Goal: Complete application form: Complete application form

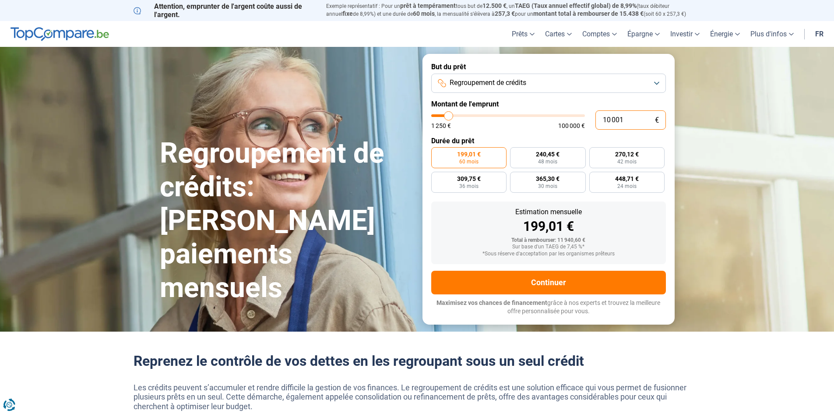
drag, startPoint x: 610, startPoint y: 118, endPoint x: 590, endPoint y: 118, distance: 19.3
click at [591, 118] on div "10 001 € 1 250 € 100 000 €" at bounding box center [548, 119] width 235 height 19
type input "2 001"
type input "2000"
type input "20 001"
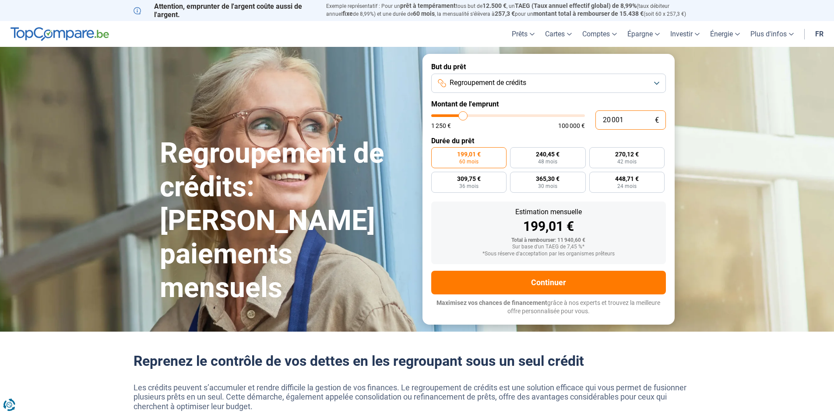
type input "20000"
radio input "false"
type input "2 000"
type input "2000"
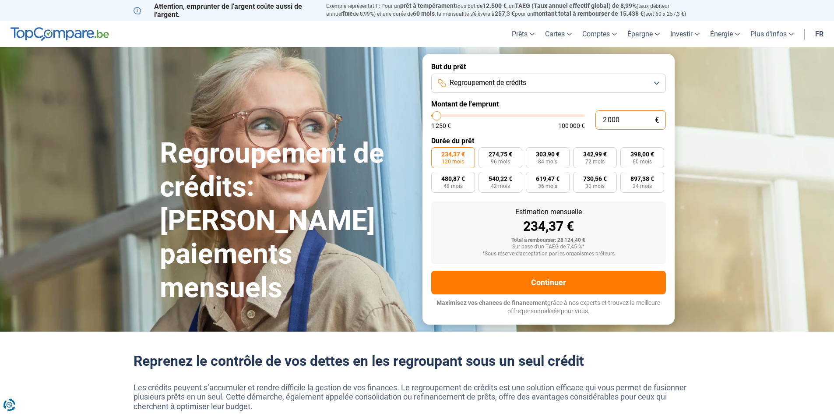
type input "200"
type input "1250"
type input "20"
type input "1250"
type input "2"
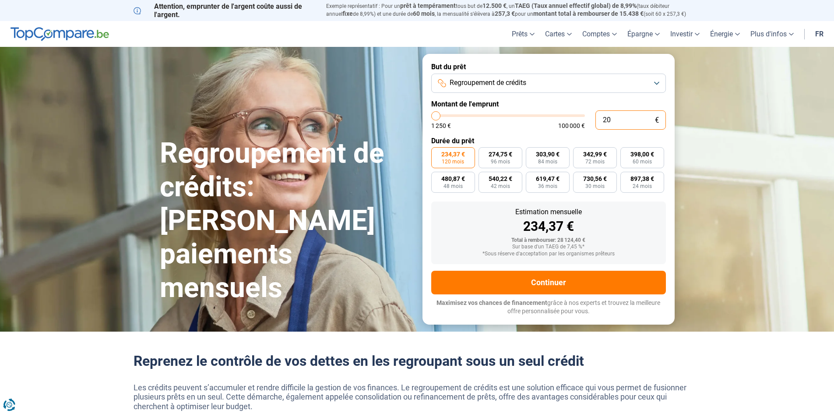
type input "1250"
type input "0"
type input "1250"
type input "1"
type input "1250"
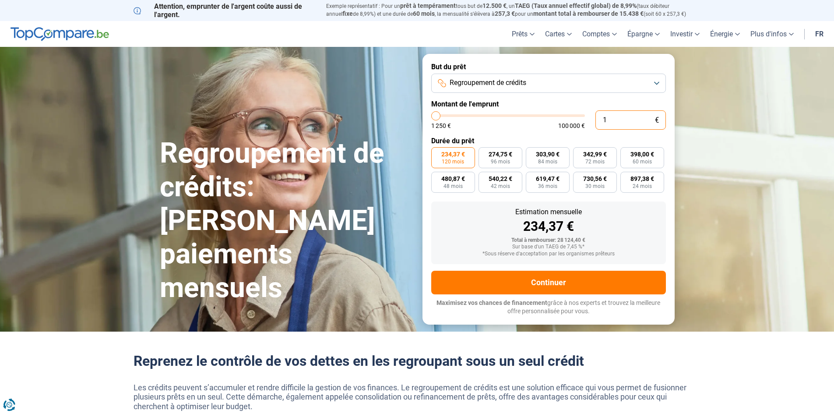
type input "19"
type input "1250"
type input "199"
type input "1250"
type input "1 999"
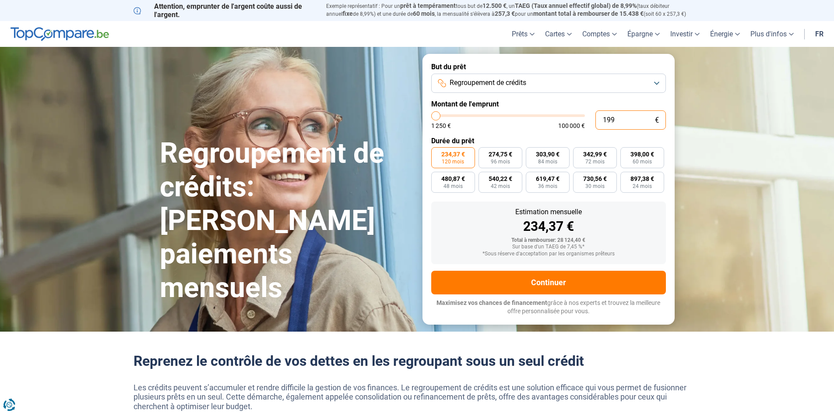
type input "2000"
type input "19 999"
type input "20000"
radio input "true"
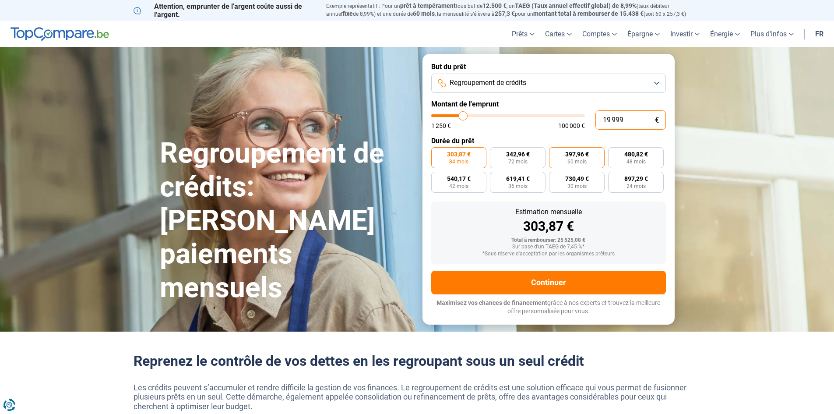
type input "19 999"
click at [574, 158] on label "397,96 € 60 mois" at bounding box center [577, 157] width 56 height 21
click at [555, 153] on input "397,96 € 60 mois" at bounding box center [552, 150] width 6 height 6
radio input "true"
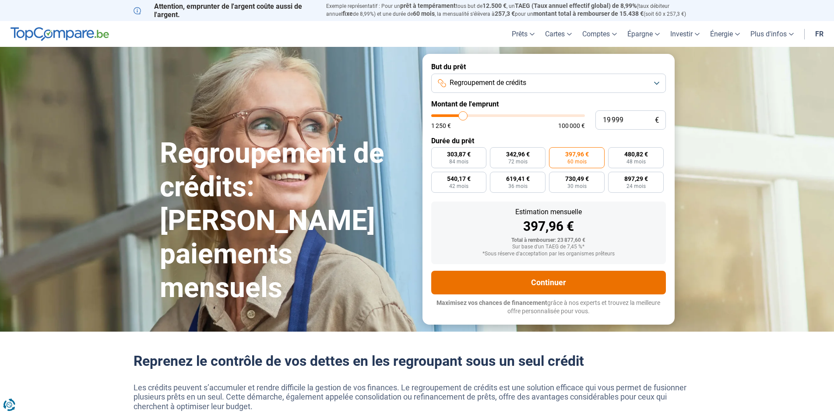
click at [565, 282] on button "Continuer" at bounding box center [548, 282] width 235 height 24
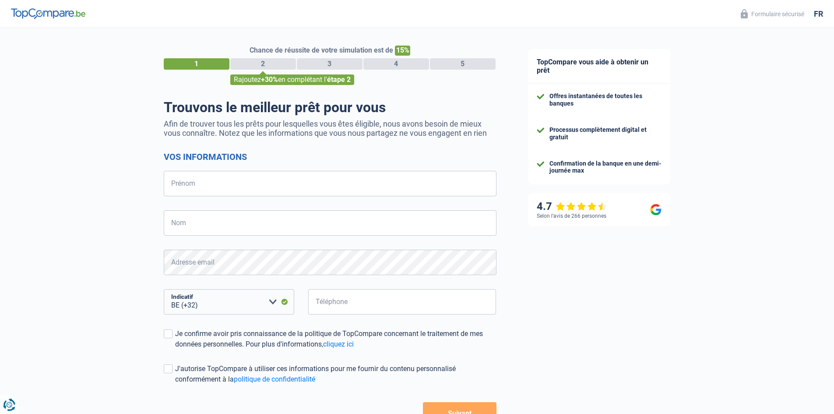
select select "32"
click at [208, 187] on input "Prénom" at bounding box center [330, 183] width 333 height 25
type input "[PERSON_NAME]"
click at [204, 226] on input "Nom" at bounding box center [330, 222] width 333 height 25
type input "Bertelli"
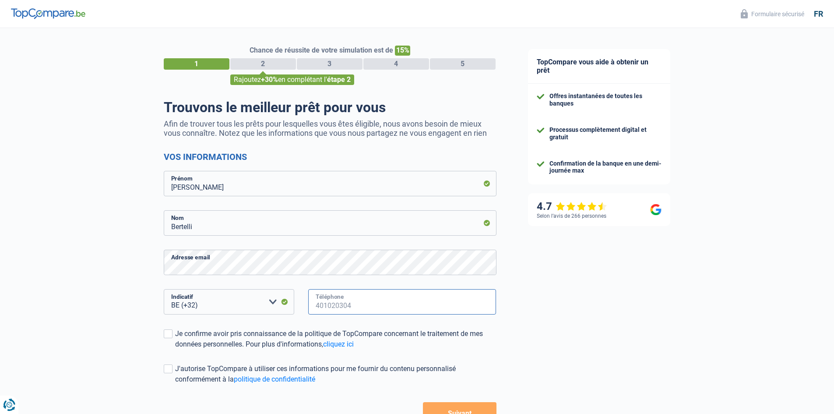
click at [345, 308] on input "Téléphone" at bounding box center [402, 301] width 188 height 25
type input "475456364"
click at [171, 332] on span at bounding box center [168, 333] width 9 height 9
click at [175, 349] on input "Je confirme avoir pris connaissance de la politique de TopCompare concernant le…" at bounding box center [175, 349] width 0 height 0
click at [167, 369] on span at bounding box center [168, 368] width 9 height 9
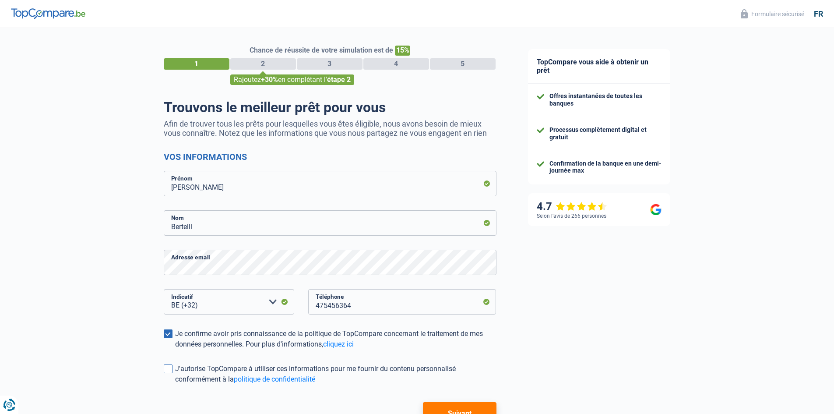
click at [175, 384] on input "J'autorise TopCompare à utiliser ces informations pour me fournir du contenu pe…" at bounding box center [175, 384] width 0 height 0
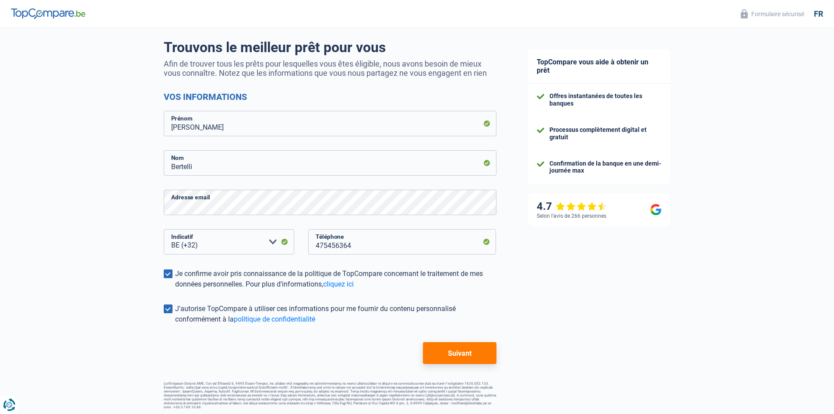
scroll to position [62, 0]
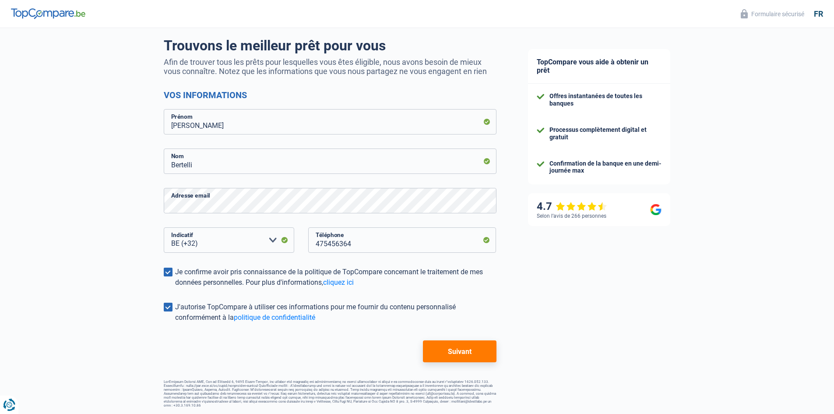
click at [466, 352] on button "Suivant" at bounding box center [459, 351] width 73 height 22
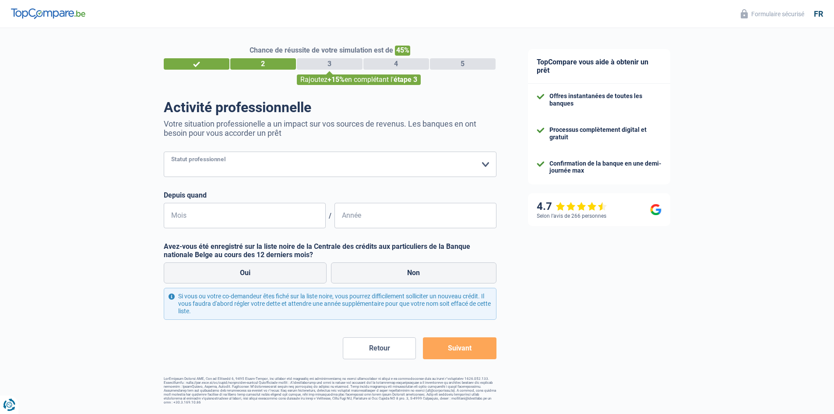
click at [259, 171] on select "Ouvrier Employé privé Employé public Invalide Indépendant Pensionné Chômeur Mut…" at bounding box center [330, 163] width 333 height 25
select select "privateEmployee"
click at [164, 152] on select "Ouvrier Employé privé Employé public Invalide Indépendant Pensionné Chômeur Mut…" at bounding box center [330, 163] width 333 height 25
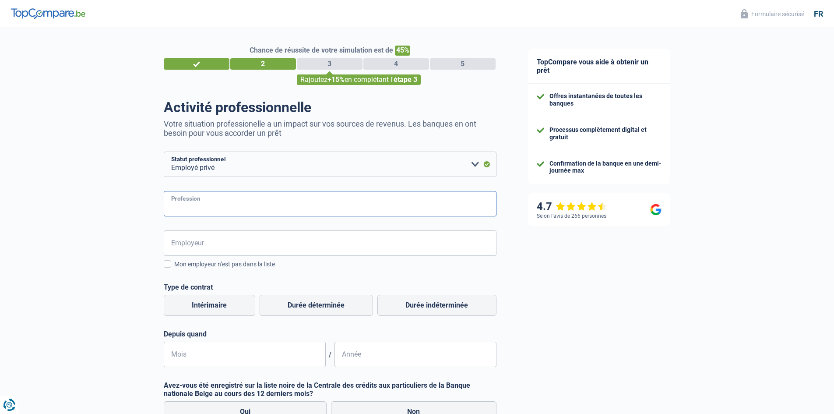
click at [208, 202] on input "Profession" at bounding box center [330, 203] width 333 height 25
type input "collaboratrice notariale"
click at [228, 245] on input "Employeur" at bounding box center [330, 242] width 333 height 25
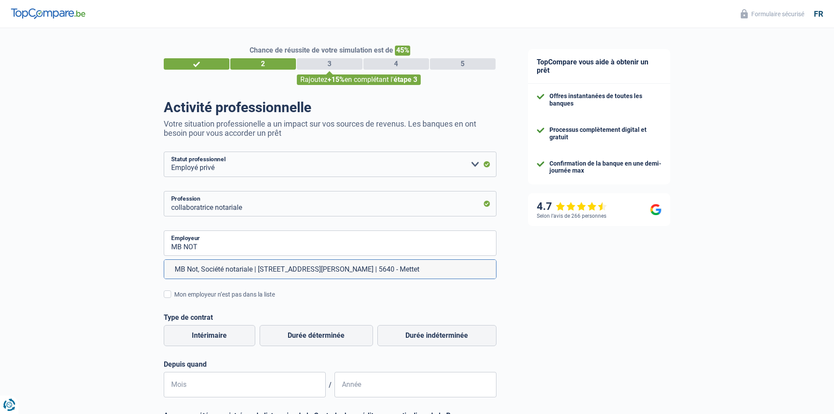
click at [221, 275] on li "MB Not, Société notariale | [STREET_ADDRESS][PERSON_NAME] | 5640 - Mettet" at bounding box center [330, 269] width 332 height 19
type input "MB Not, Société notariale | [STREET_ADDRESS][PERSON_NAME] | 5640 - Mettet"
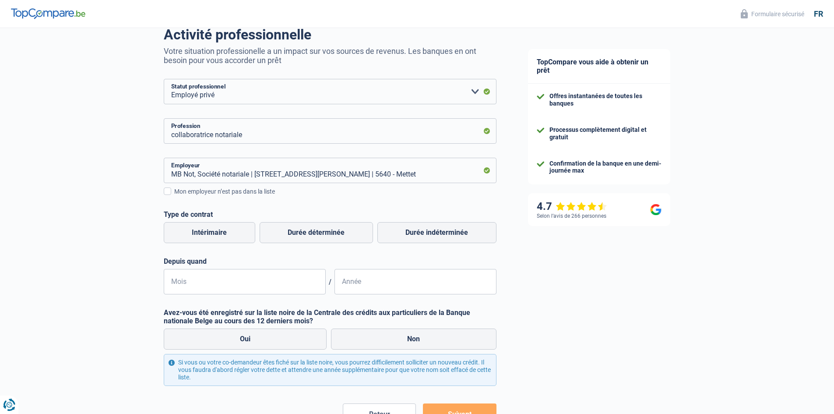
scroll to position [88, 0]
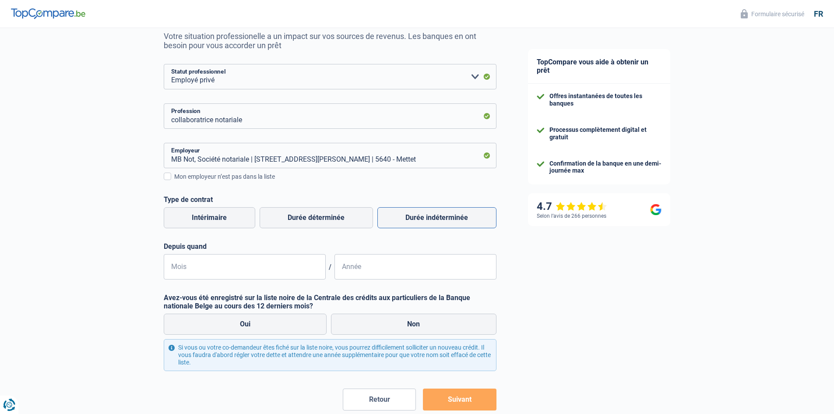
click at [405, 221] on label "Durée indéterminée" at bounding box center [436, 217] width 119 height 21
click at [405, 221] on input "Durée indéterminée" at bounding box center [436, 217] width 119 height 21
radio input "true"
click at [189, 271] on input "Mois" at bounding box center [245, 266] width 162 height 25
click at [185, 269] on input "01" at bounding box center [245, 266] width 162 height 25
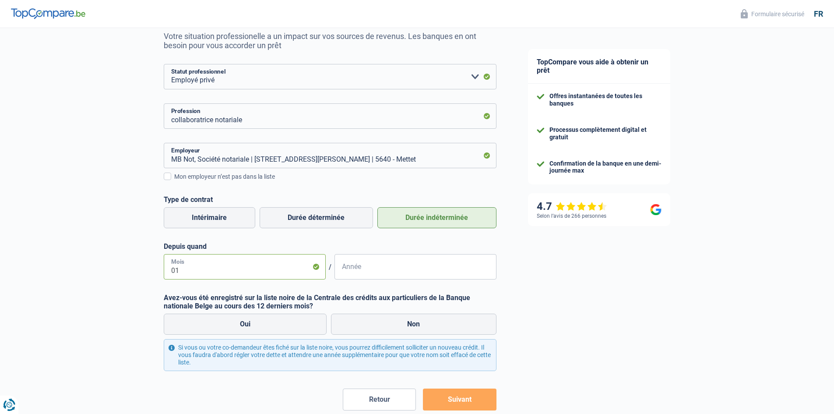
drag, startPoint x: 185, startPoint y: 269, endPoint x: 72, endPoint y: 268, distance: 112.5
click at [73, 269] on div "Chance de réussite de votre simulation est de 45% 1 2 3 4 5 Rajoutez +15% en co…" at bounding box center [256, 198] width 512 height 522
type input "09"
type input "2024"
click at [408, 318] on label "Non" at bounding box center [413, 323] width 165 height 21
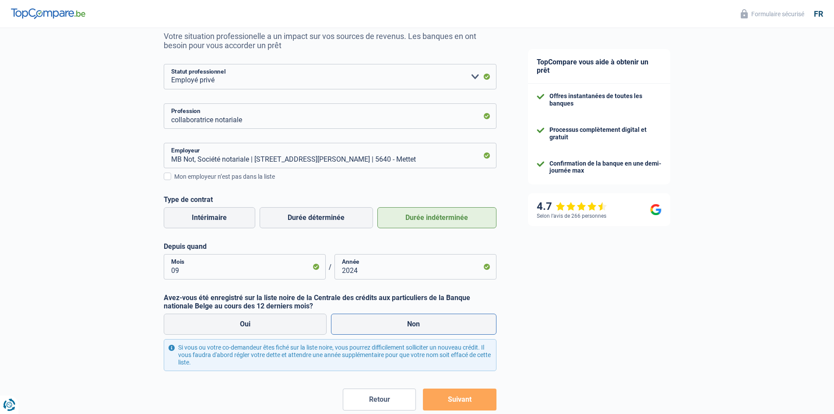
click at [408, 318] on input "Non" at bounding box center [413, 323] width 165 height 21
radio input "true"
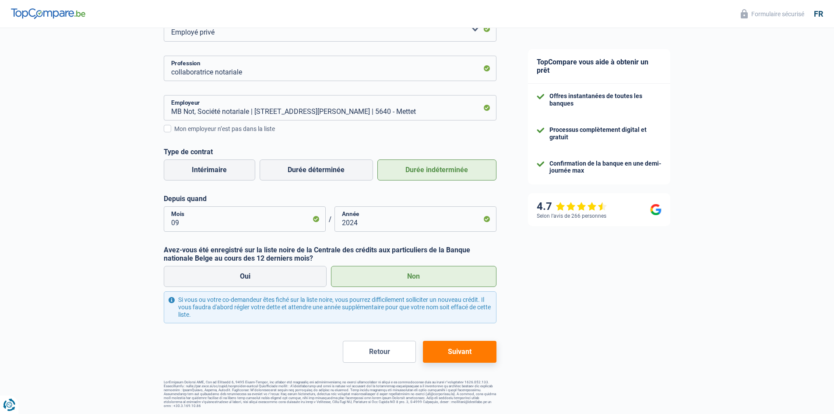
scroll to position [136, 0]
click at [458, 350] on button "Suivant" at bounding box center [459, 351] width 73 height 22
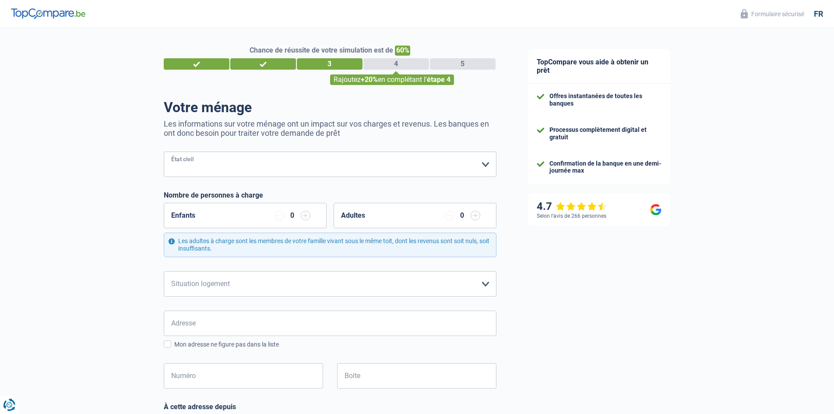
click at [208, 164] on select "[PERSON_NAME](e) Cohabitant(e) légal(e) Divorcé(e) Veuf(ve) Séparé (de fait) Ve…" at bounding box center [330, 163] width 333 height 25
select select "single"
click at [164, 152] on select "[PERSON_NAME](e) Cohabitant(e) légal(e) Divorcé(e) Veuf(ve) Séparé (de fait) Ve…" at bounding box center [330, 163] width 333 height 25
click at [256, 287] on select "Locataire Propriétaire avec prêt hypothécaire Propriétaire sans prêt hypothécai…" at bounding box center [330, 283] width 333 height 25
select select "ownerWithMortgage"
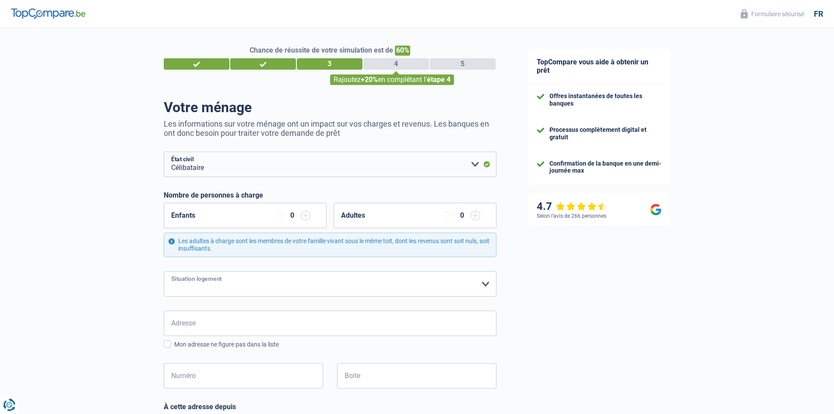
click at [164, 271] on select "Locataire Propriétaire avec prêt hypothécaire Propriétaire sans prêt hypothécai…" at bounding box center [330, 283] width 333 height 25
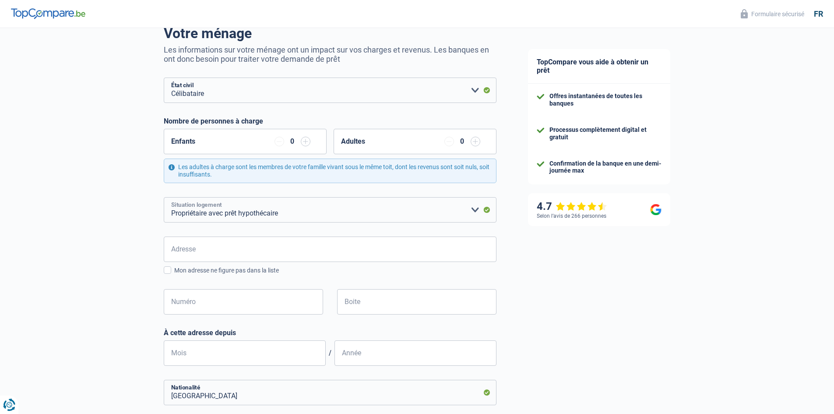
scroll to position [88, 0]
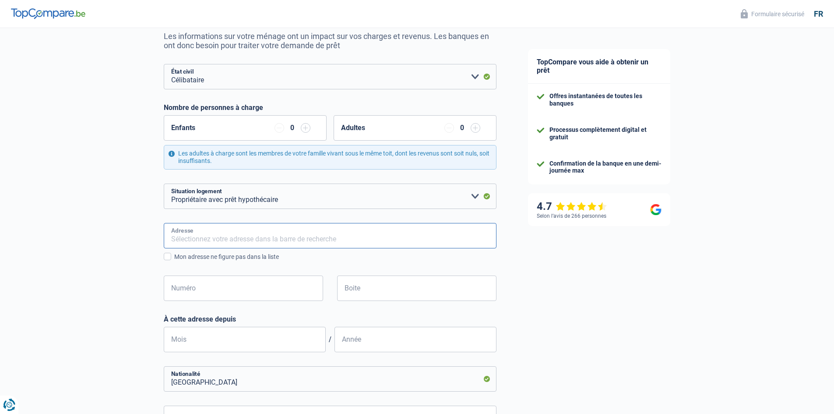
click at [197, 243] on input "Adresse" at bounding box center [330, 235] width 333 height 25
type input "[STREET_ADDRESS]"
type input "[GEOGRAPHIC_DATA]"
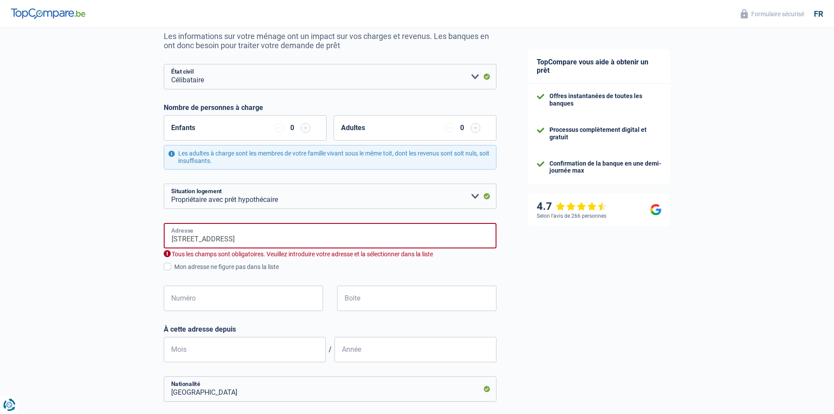
type input "[GEOGRAPHIC_DATA]"
type input "Rue du Try Joly"
click at [200, 298] on input "Numéro" at bounding box center [243, 297] width 159 height 25
type input "7"
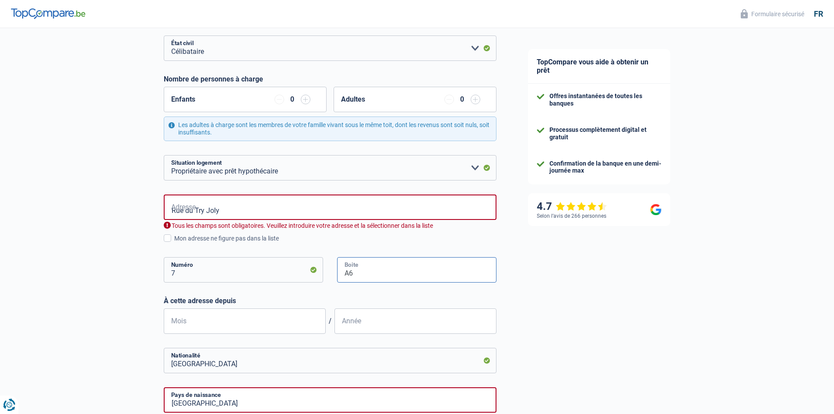
scroll to position [175, 0]
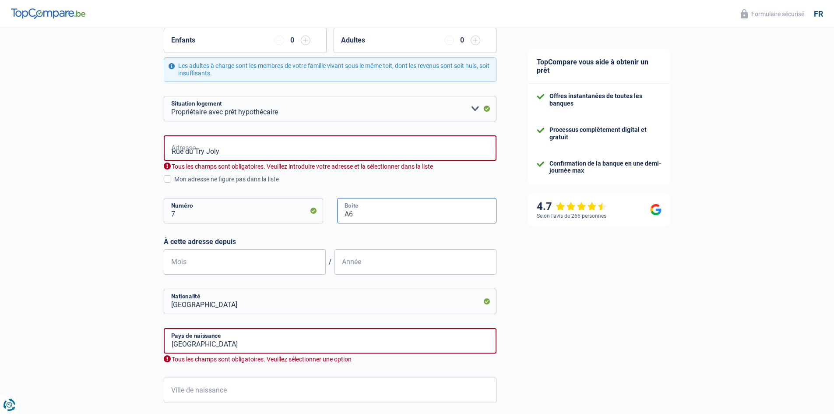
type input "A6"
click at [349, 265] on input "Année" at bounding box center [415, 261] width 162 height 25
click at [275, 265] on input "Mois" at bounding box center [245, 261] width 162 height 25
click at [232, 267] on input "Mois" at bounding box center [245, 261] width 162 height 25
type input "12"
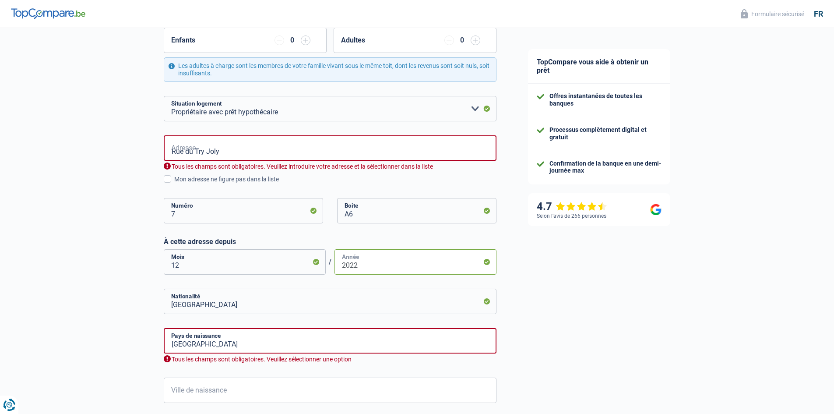
type input "2022"
click at [282, 344] on input "[GEOGRAPHIC_DATA]" at bounding box center [330, 340] width 333 height 25
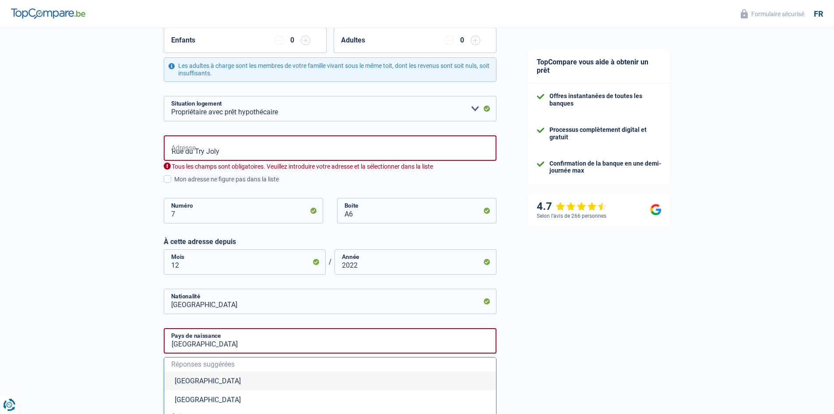
click at [197, 379] on li "[GEOGRAPHIC_DATA]" at bounding box center [330, 380] width 332 height 19
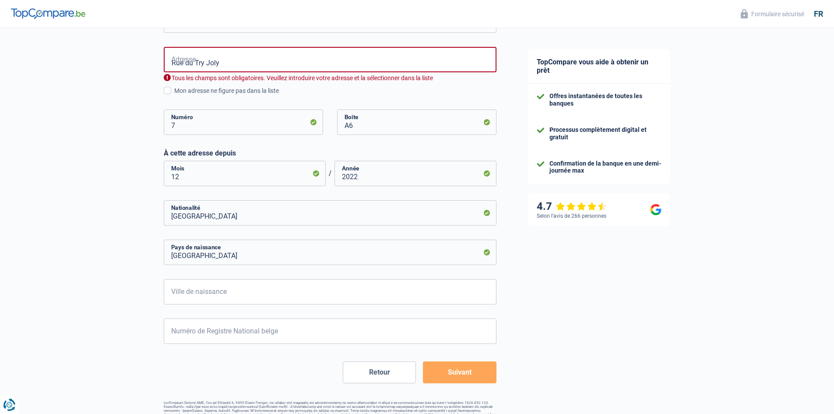
scroll to position [284, 0]
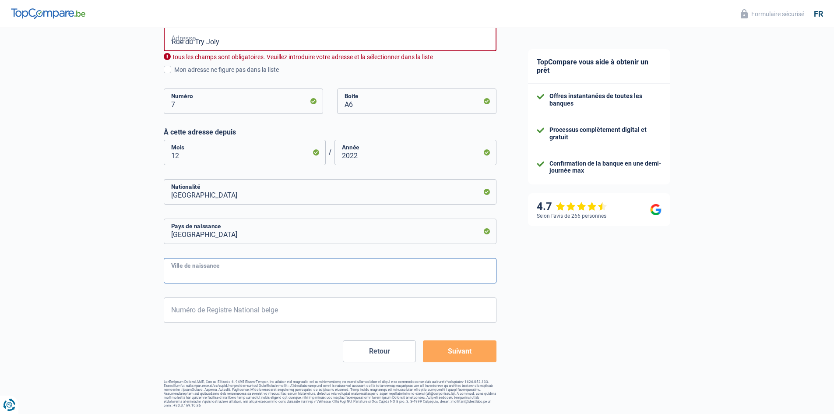
click at [204, 274] on input "Ville de naissance" at bounding box center [330, 270] width 333 height 25
type input "[GEOGRAPHIC_DATA]"
click at [209, 307] on input "Numéro de Registre National belge" at bounding box center [330, 309] width 333 height 25
type input "80.10.12-266.57"
click at [448, 346] on button "Suivant" at bounding box center [459, 351] width 73 height 22
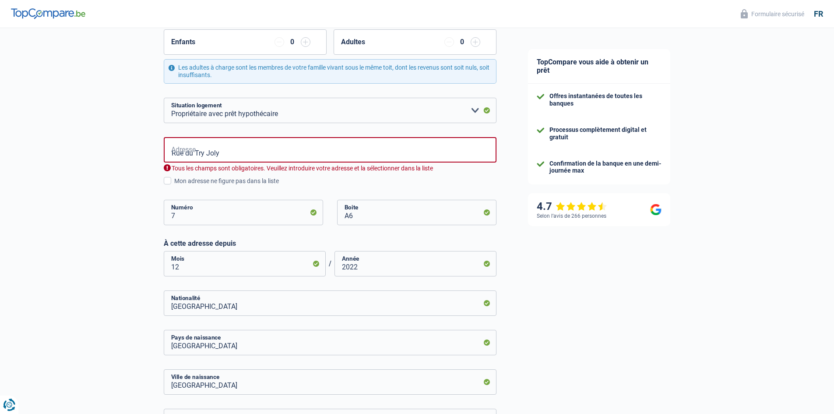
scroll to position [150, 0]
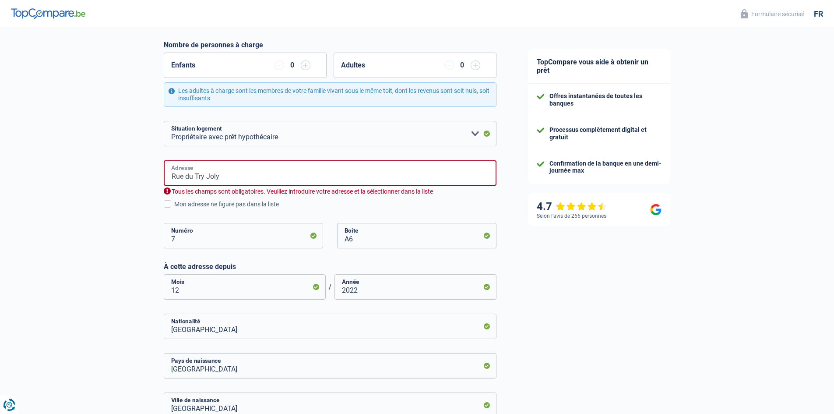
click at [244, 177] on input "Rue du Try Joly" at bounding box center [330, 172] width 333 height 25
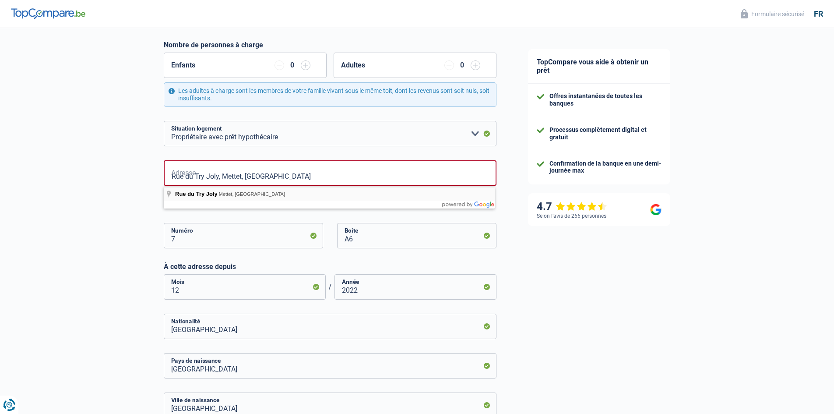
type input "[STREET_ADDRESS]"
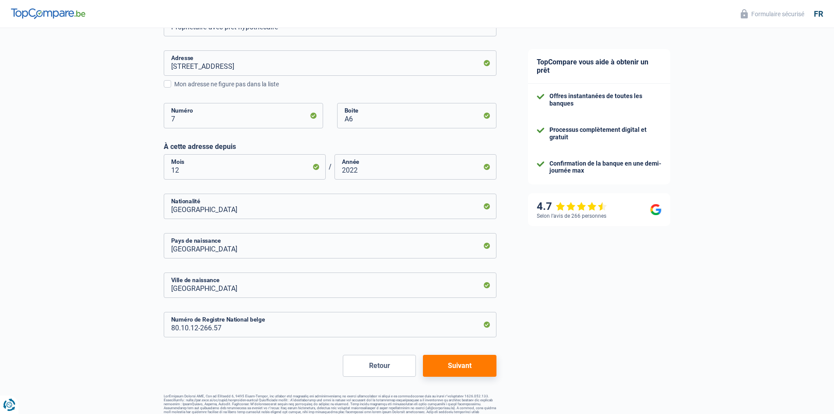
scroll to position [274, 0]
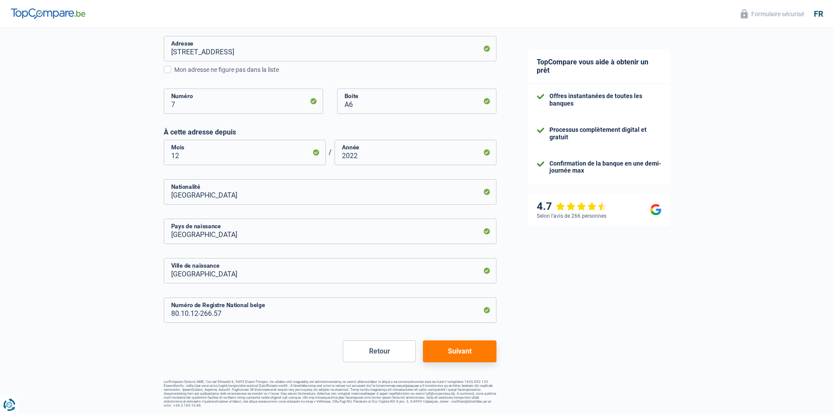
click at [463, 346] on button "Suivant" at bounding box center [459, 351] width 73 height 22
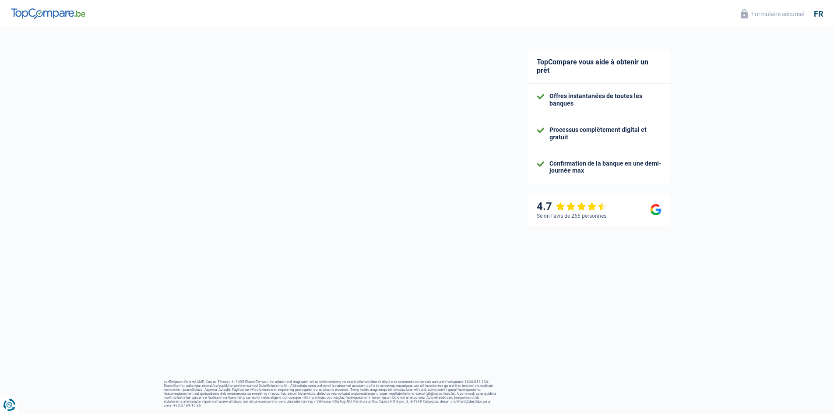
select select "netSalary"
select select "mealVouchers"
select select "mortgage"
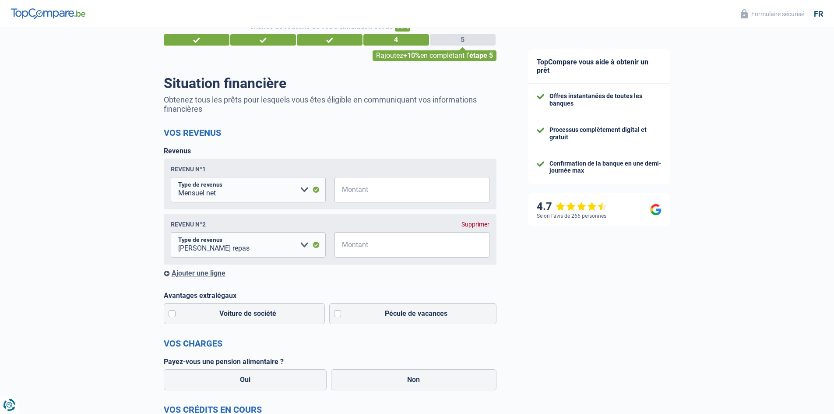
scroll to position [44, 0]
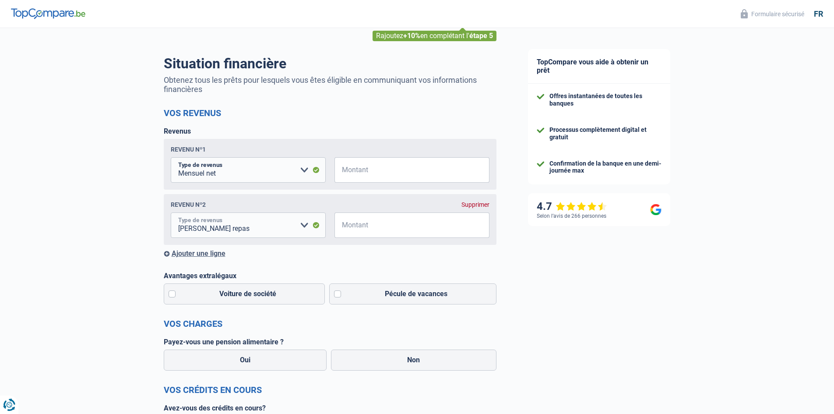
click at [312, 228] on select "Allocation d'handicap Allocations chômage Allocations familiales Chèques repas …" at bounding box center [248, 224] width 155 height 25
click at [375, 171] on input "Montant" at bounding box center [417, 169] width 144 height 25
type input "2.550"
click at [301, 229] on select "Allocation d'handicap Allocations chômage Allocations familiales Chèques repas …" at bounding box center [248, 224] width 155 height 25
click at [427, 227] on input "Montant" at bounding box center [417, 224] width 144 height 25
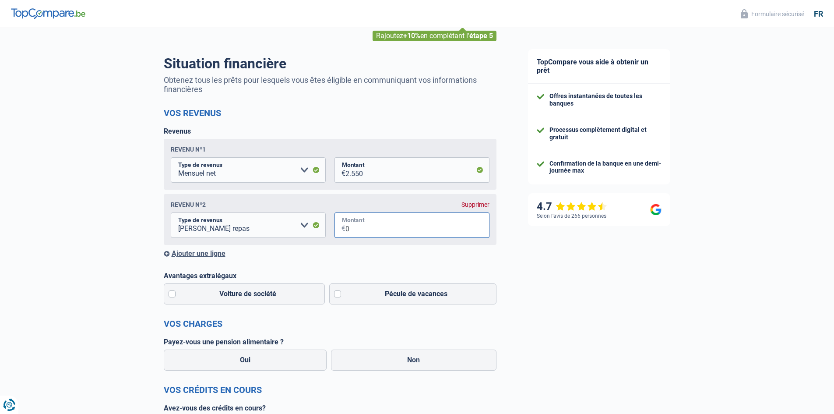
type input "0"
click at [372, 304] on label "Pécule de vacances" at bounding box center [412, 293] width 167 height 21
click at [372, 304] on input "Pécule de vacances" at bounding box center [412, 293] width 167 height 21
checkbox input "true"
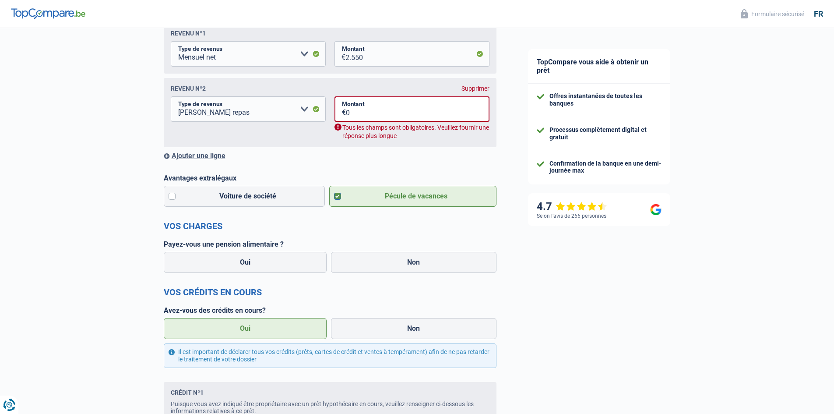
scroll to position [175, 0]
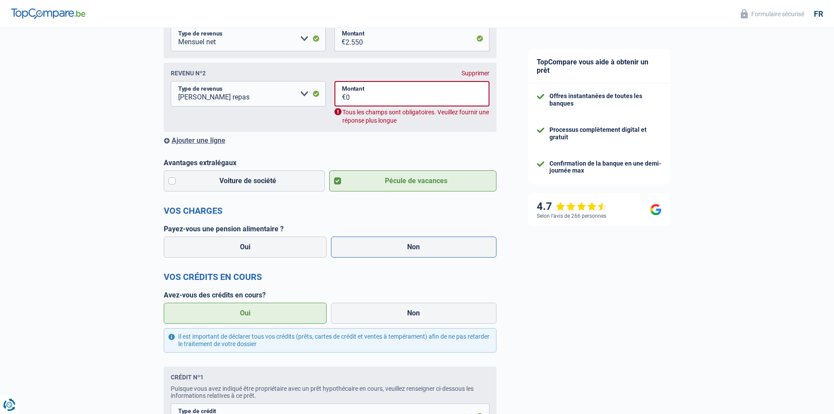
click at [426, 250] on label "Non" at bounding box center [413, 246] width 165 height 21
click at [426, 250] on input "Non" at bounding box center [413, 246] width 165 height 21
radio input "true"
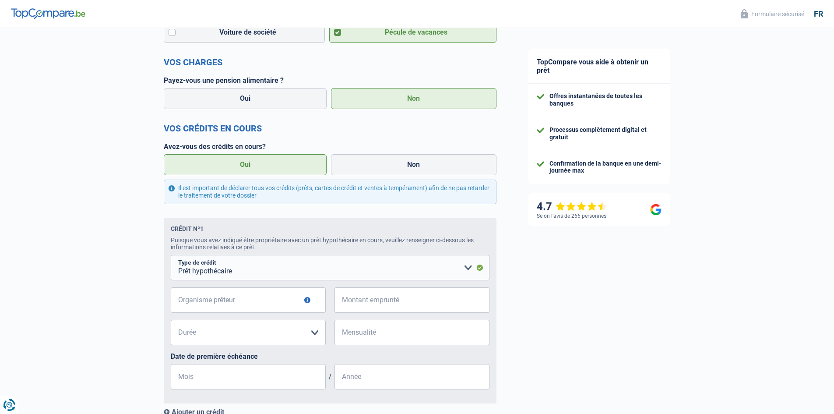
scroll to position [394, 0]
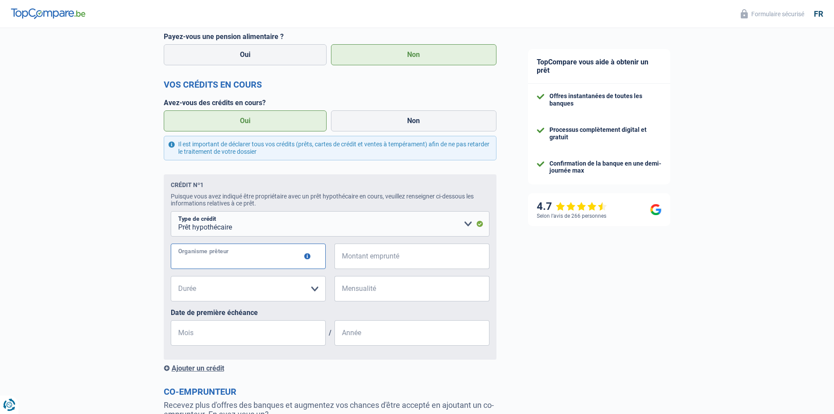
click at [260, 263] on input "Organisme prêteur" at bounding box center [248, 255] width 155 height 25
